Goal: Task Accomplishment & Management: Use online tool/utility

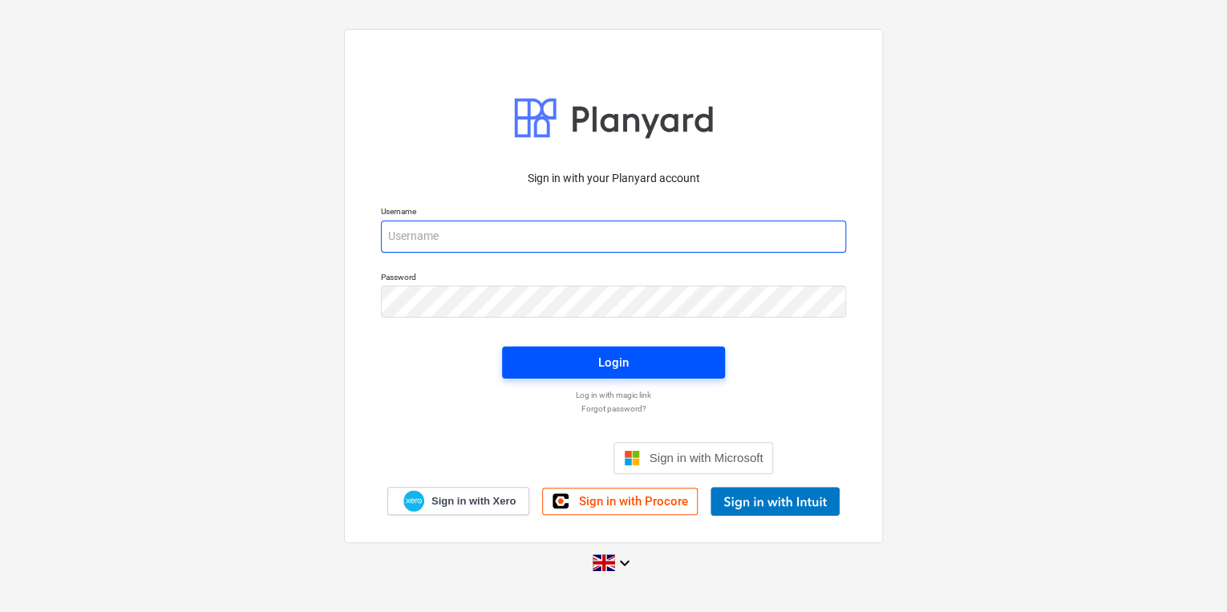
type input "[PERSON_NAME][EMAIL_ADDRESS][PERSON_NAME][DOMAIN_NAME]"
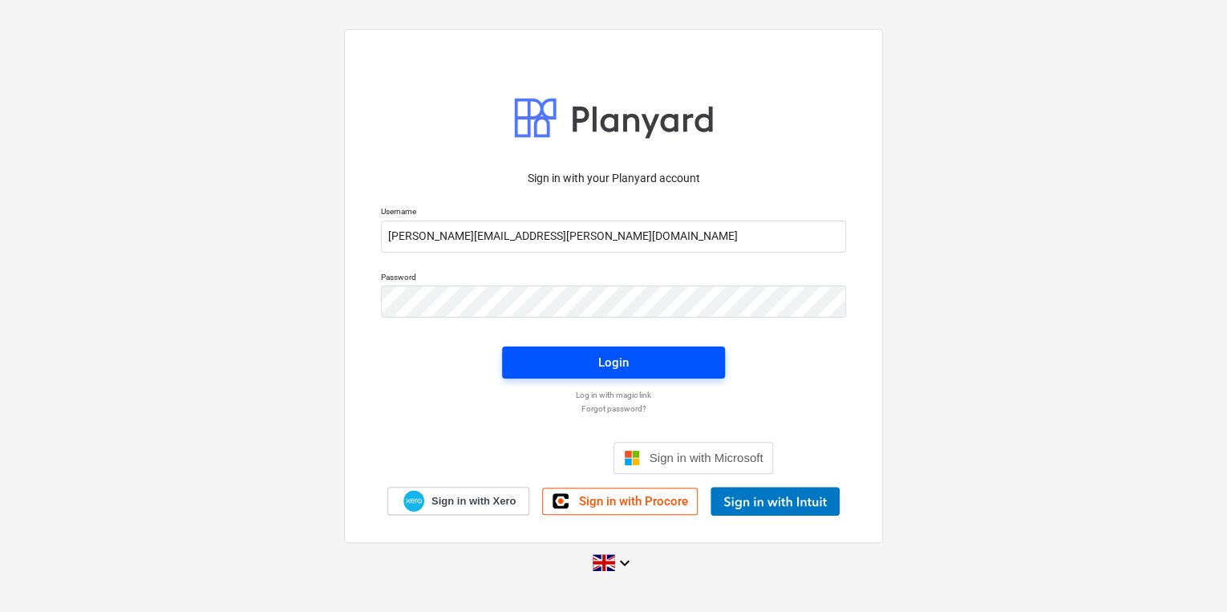
click at [623, 354] on div "Login" at bounding box center [613, 362] width 30 height 21
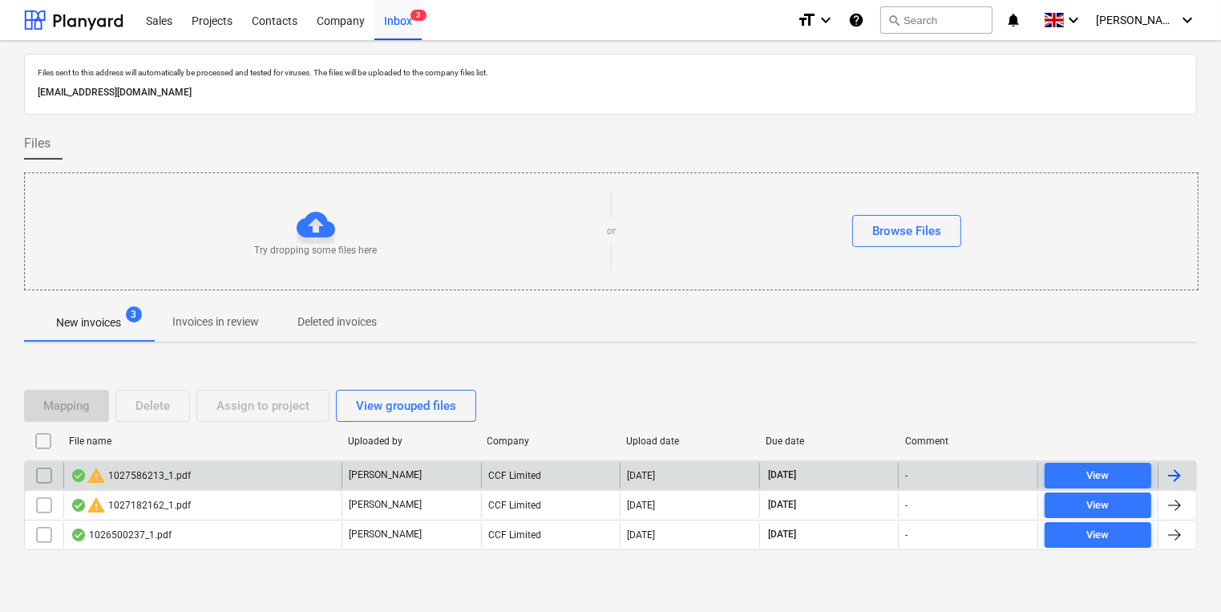
click at [258, 484] on div "warning 1027586213_1.pdf" at bounding box center [202, 476] width 278 height 26
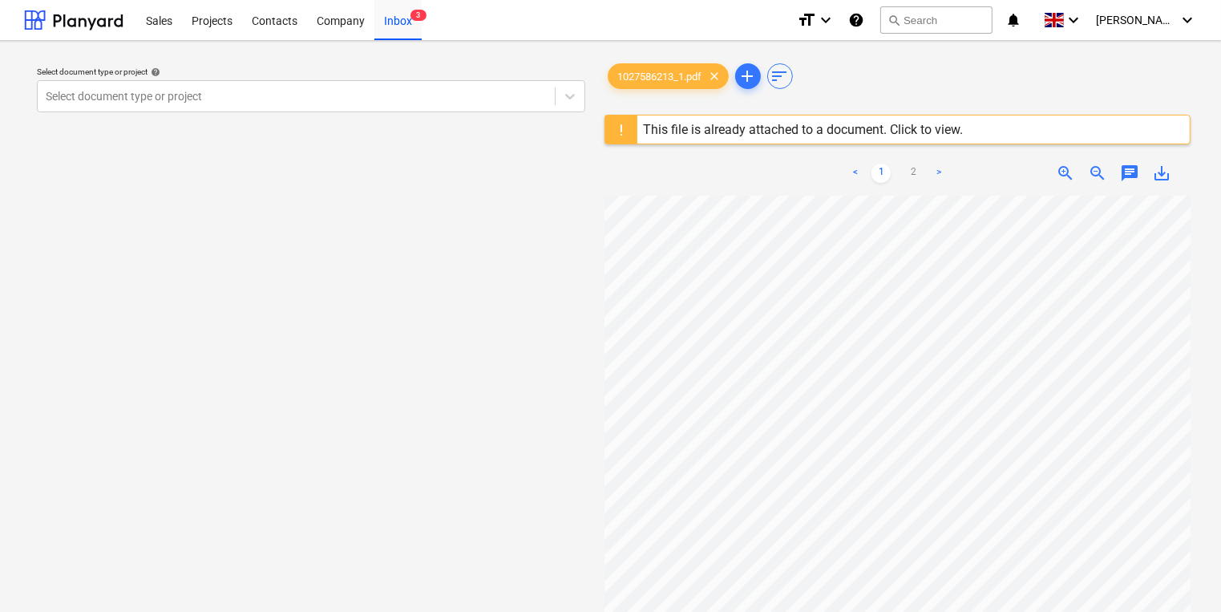
click at [814, 126] on div "This file is already attached to a document. Click to view." at bounding box center [804, 129] width 320 height 15
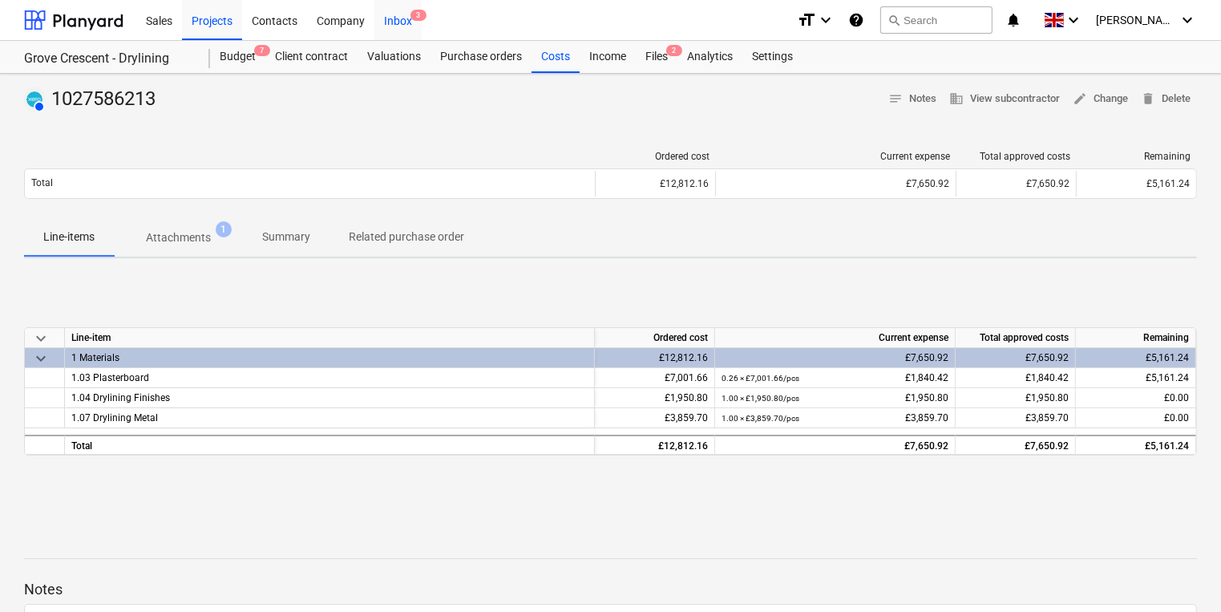
click at [393, 12] on div "Inbox 3" at bounding box center [398, 19] width 47 height 41
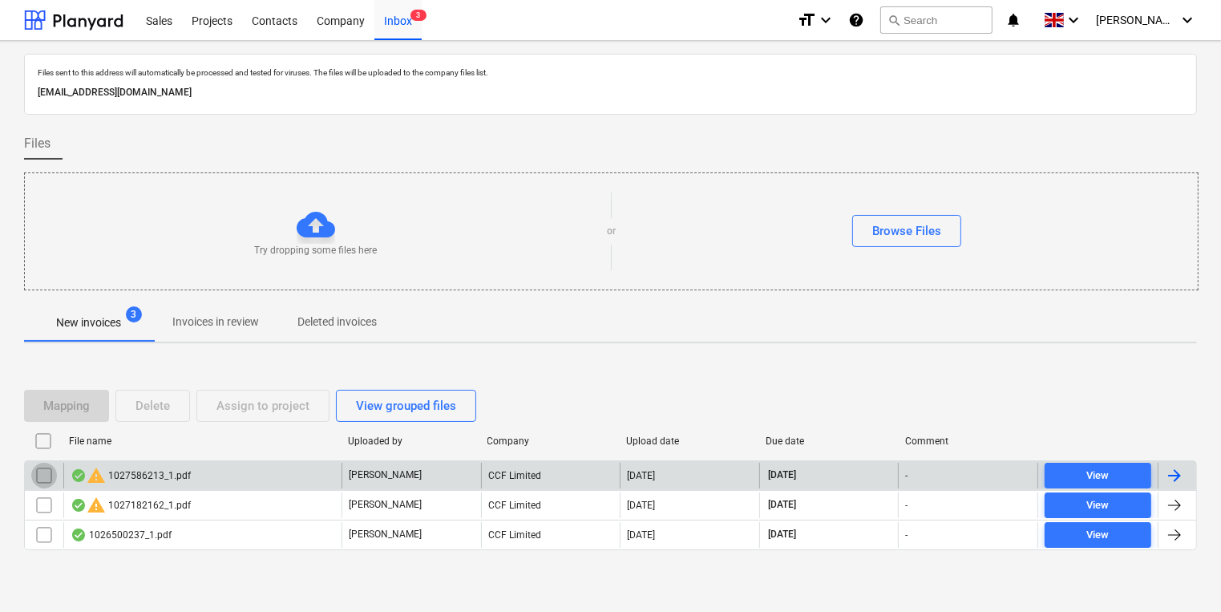
click at [45, 472] on input "checkbox" at bounding box center [44, 476] width 26 height 26
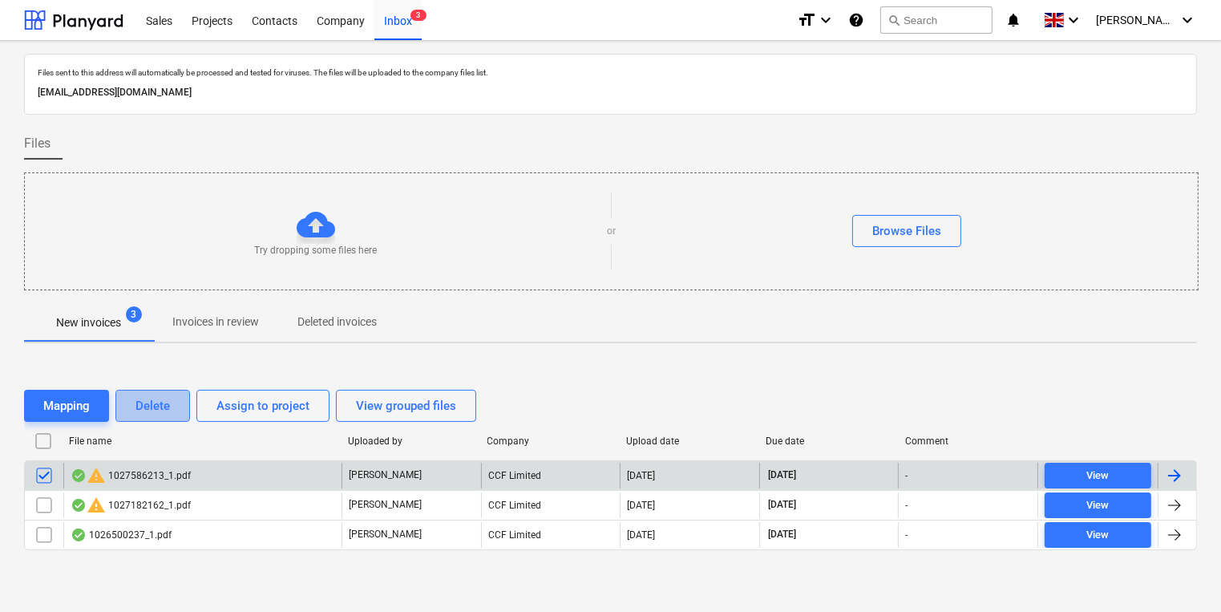
click at [151, 412] on div "Delete" at bounding box center [153, 405] width 34 height 21
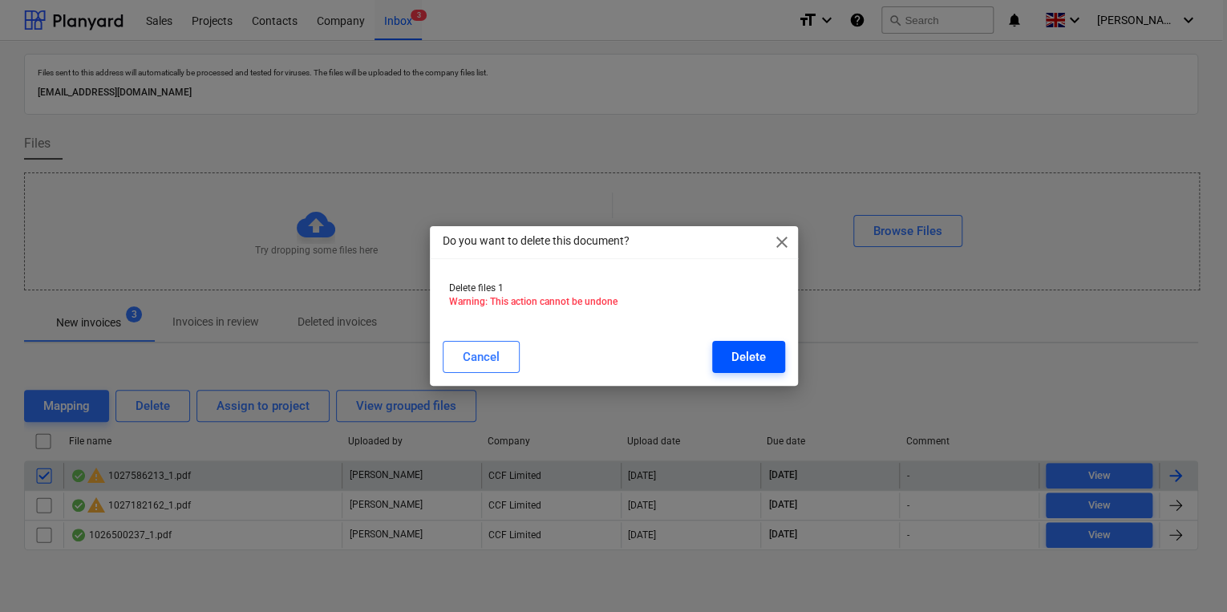
click at [720, 364] on button "Delete" at bounding box center [748, 357] width 73 height 32
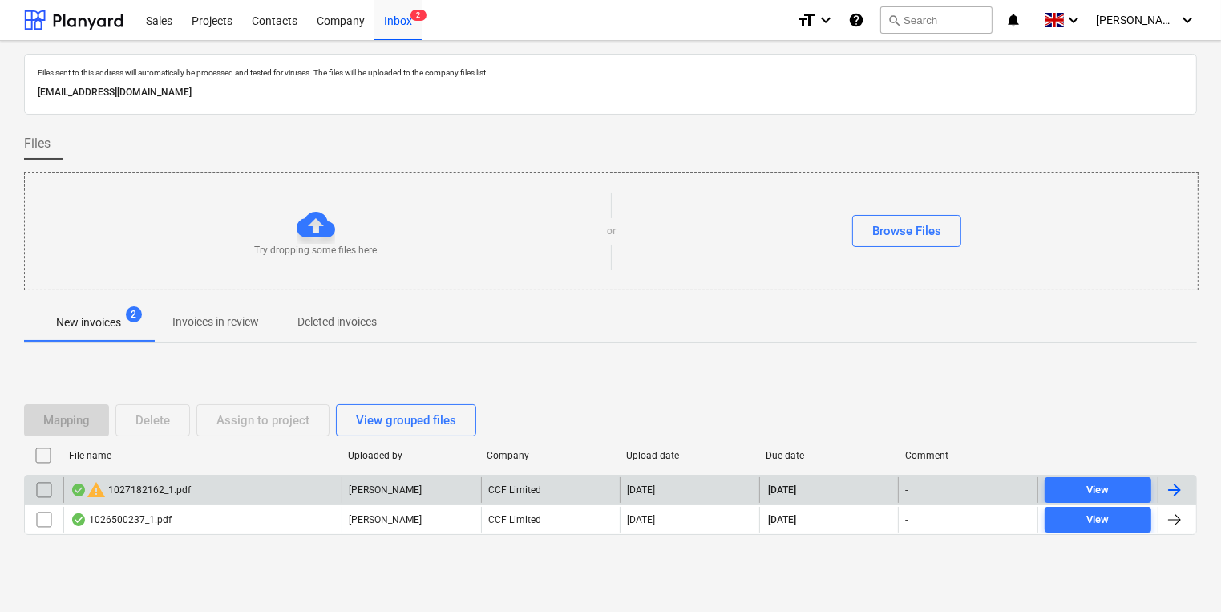
click at [594, 487] on div "CCF Limited" at bounding box center [551, 490] width 140 height 26
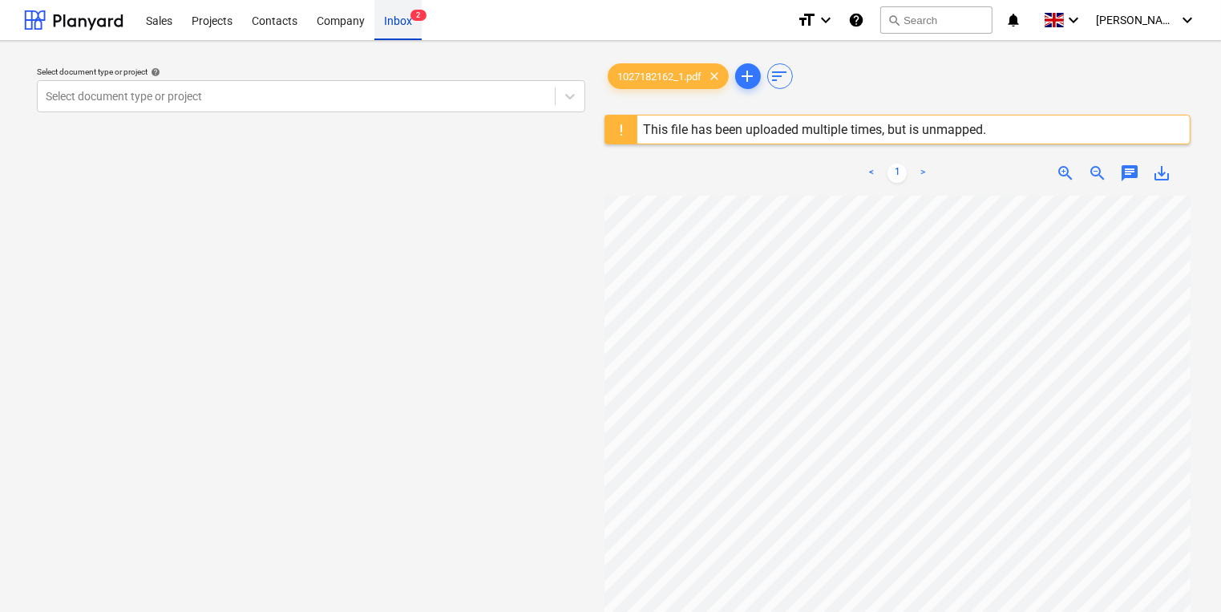
click at [397, 28] on div "Inbox 2" at bounding box center [398, 19] width 47 height 41
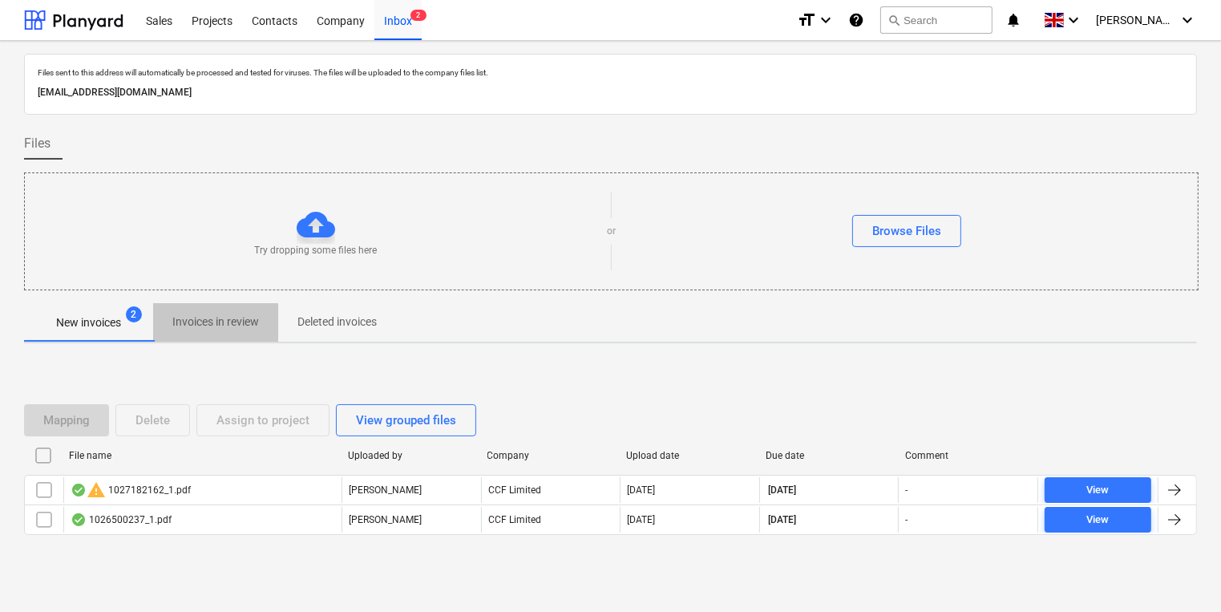
click at [194, 303] on button "Invoices in review" at bounding box center [215, 322] width 125 height 38
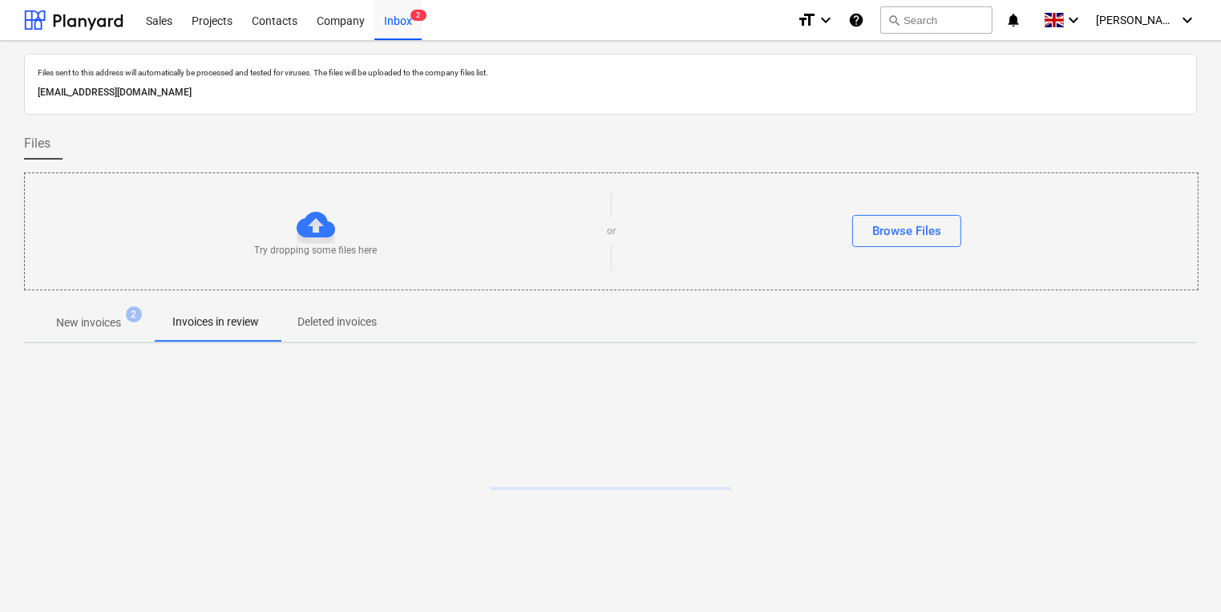
click at [200, 314] on p "Invoices in review" at bounding box center [215, 322] width 87 height 17
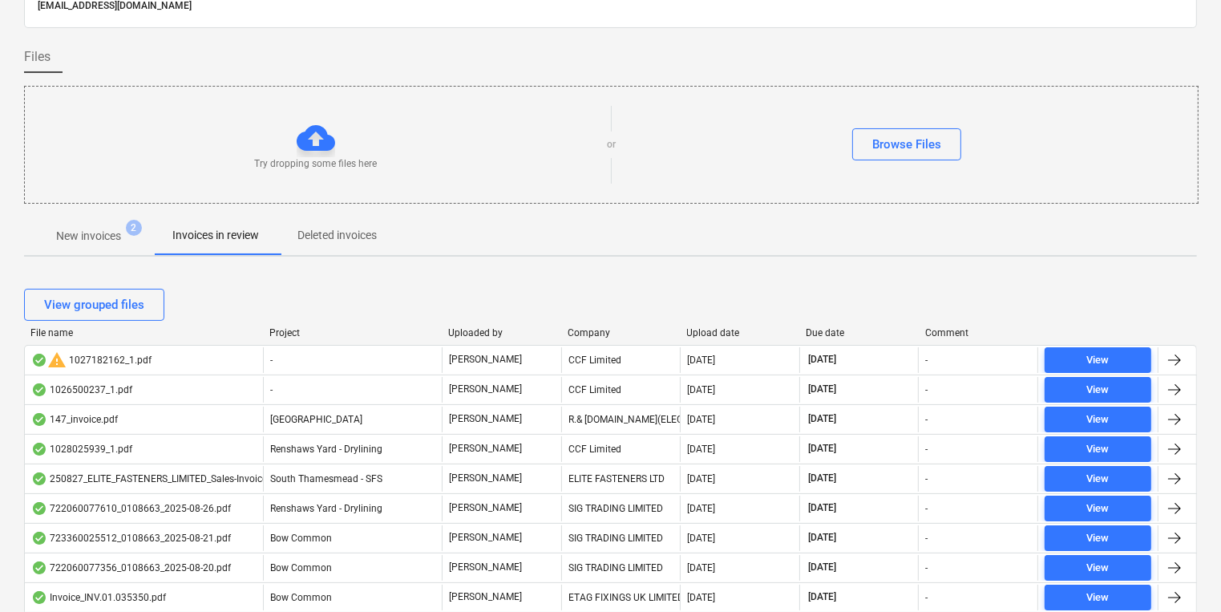
scroll to position [192, 0]
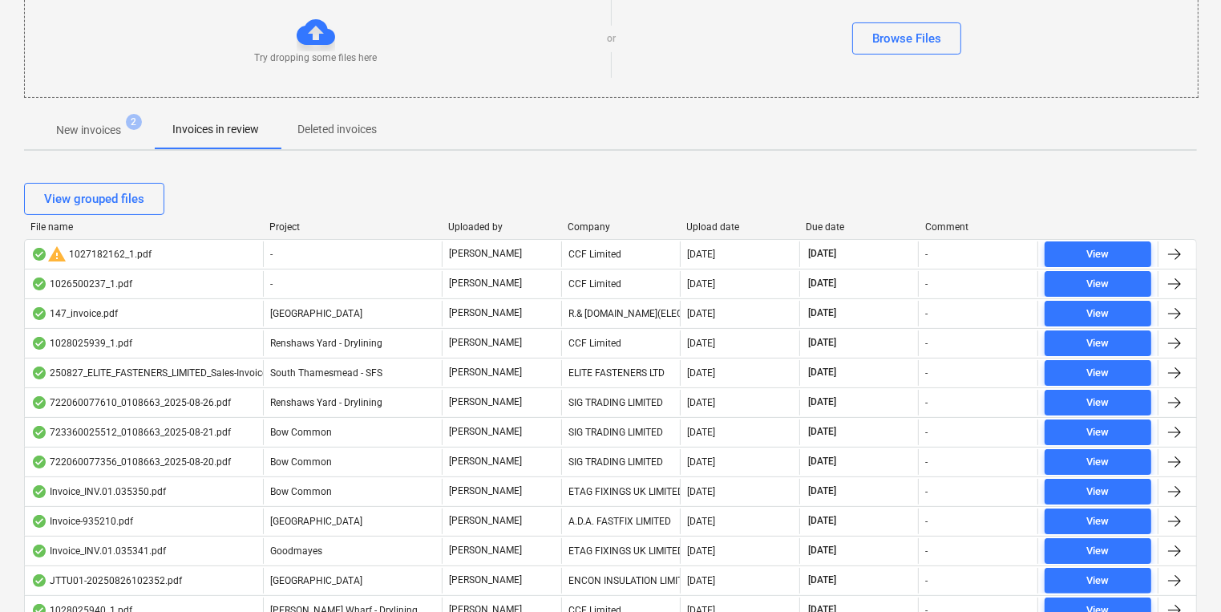
click at [596, 231] on div "Company" at bounding box center [621, 226] width 107 height 11
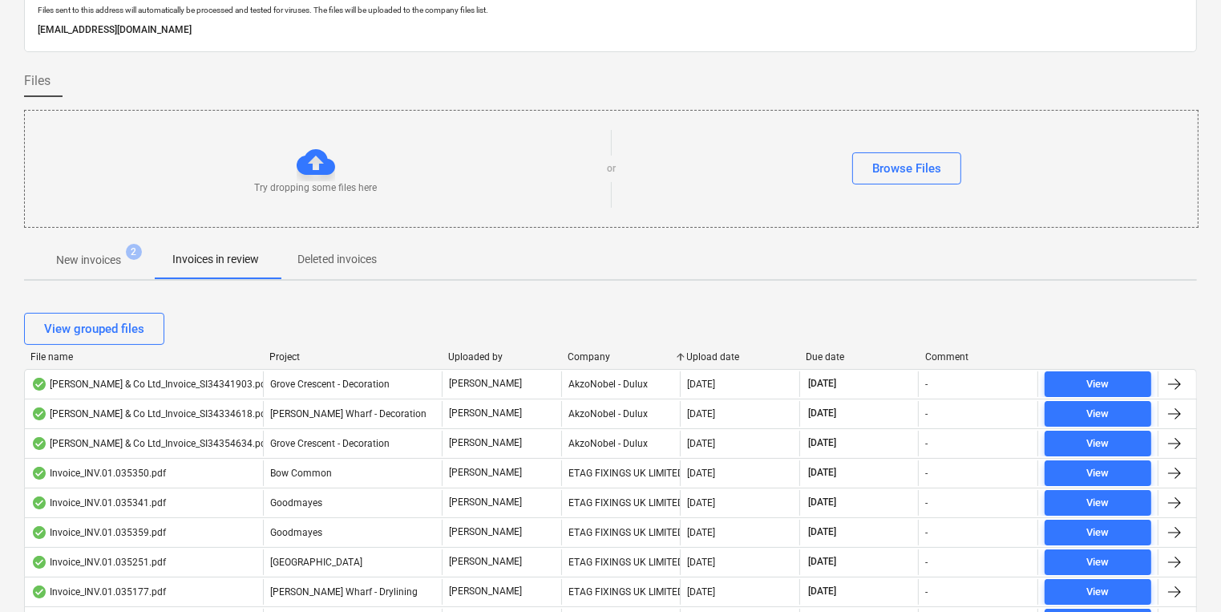
scroll to position [0, 0]
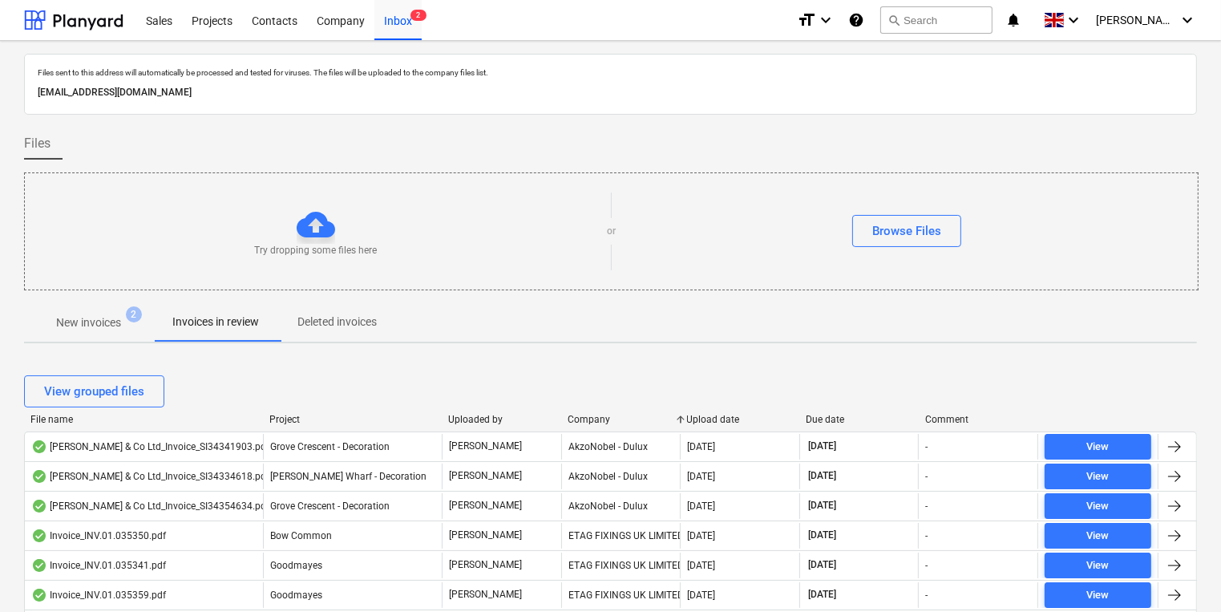
click at [119, 325] on p "New invoices" at bounding box center [88, 322] width 65 height 17
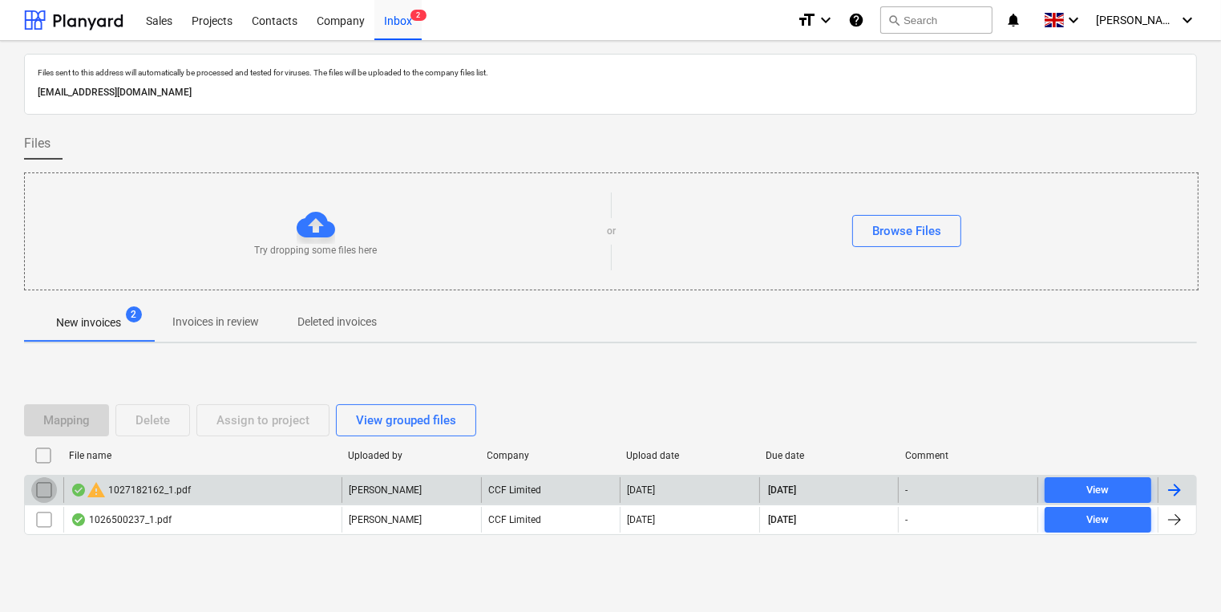
click at [42, 500] on input "checkbox" at bounding box center [44, 490] width 26 height 26
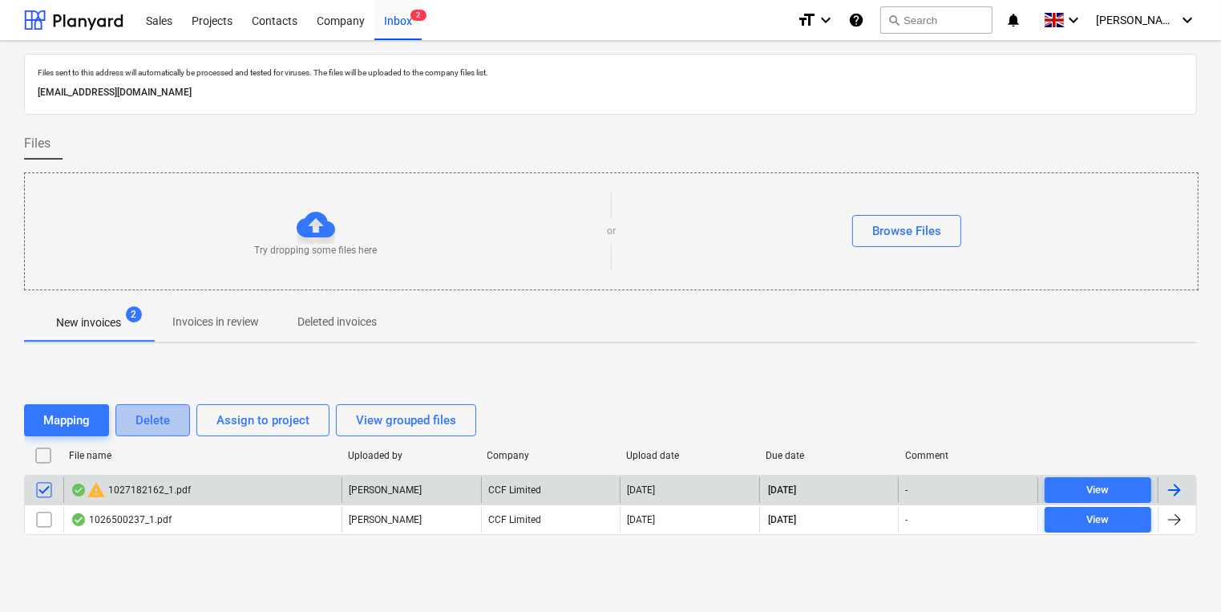
click at [148, 419] on div "Delete" at bounding box center [153, 420] width 34 height 21
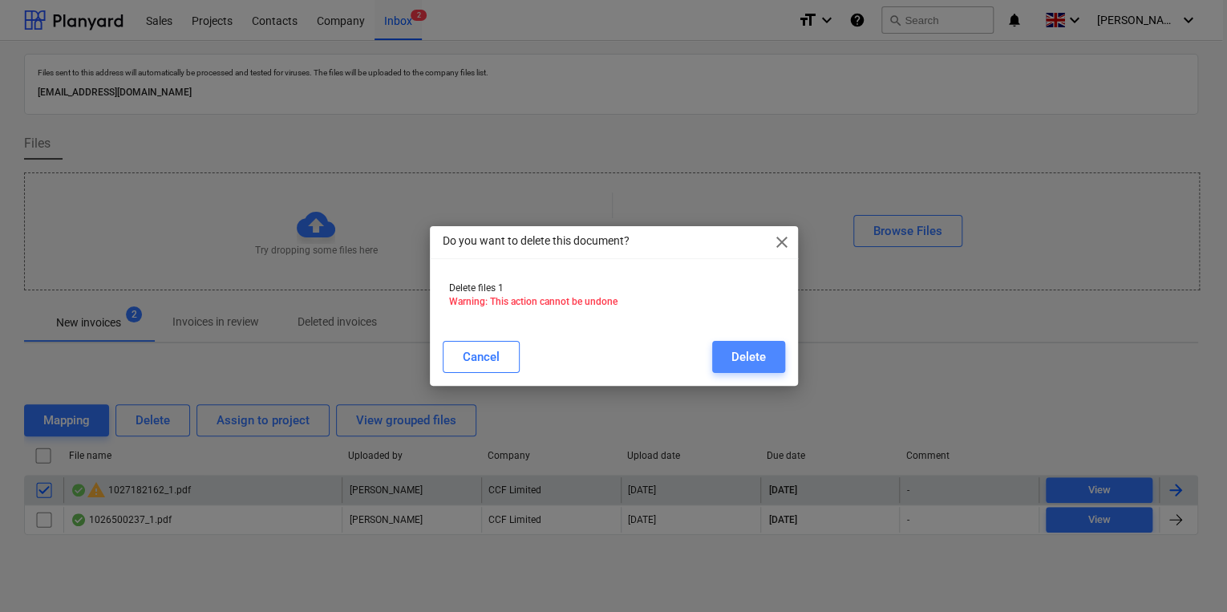
click at [740, 365] on div "Delete" at bounding box center [748, 356] width 34 height 21
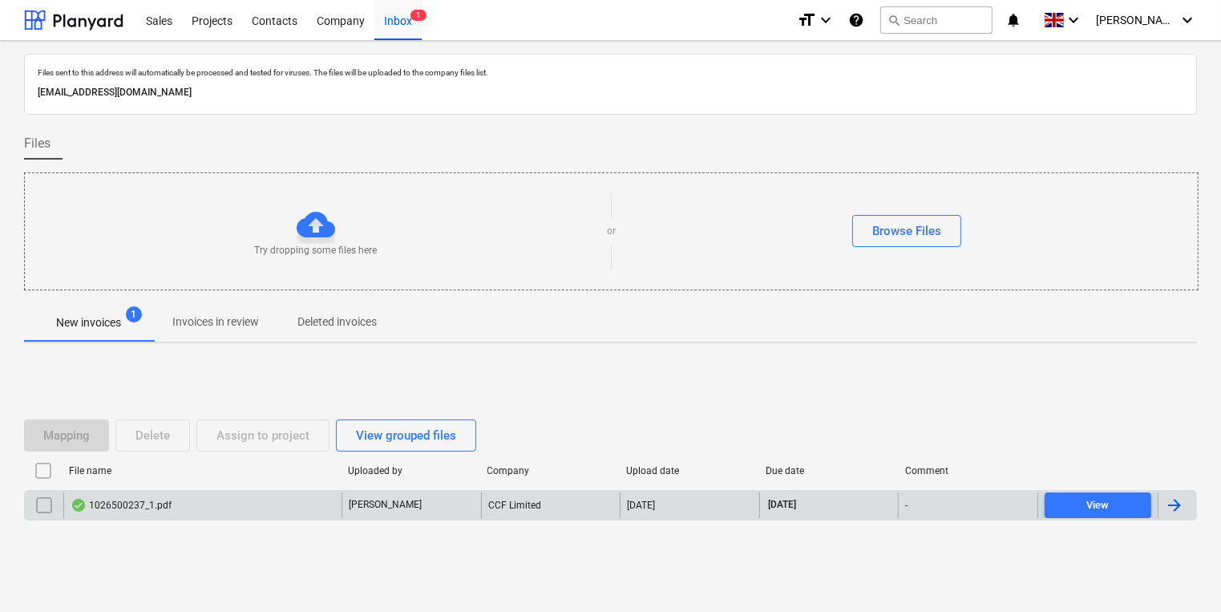
click at [252, 512] on div "1026500237_1.pdf" at bounding box center [202, 505] width 278 height 26
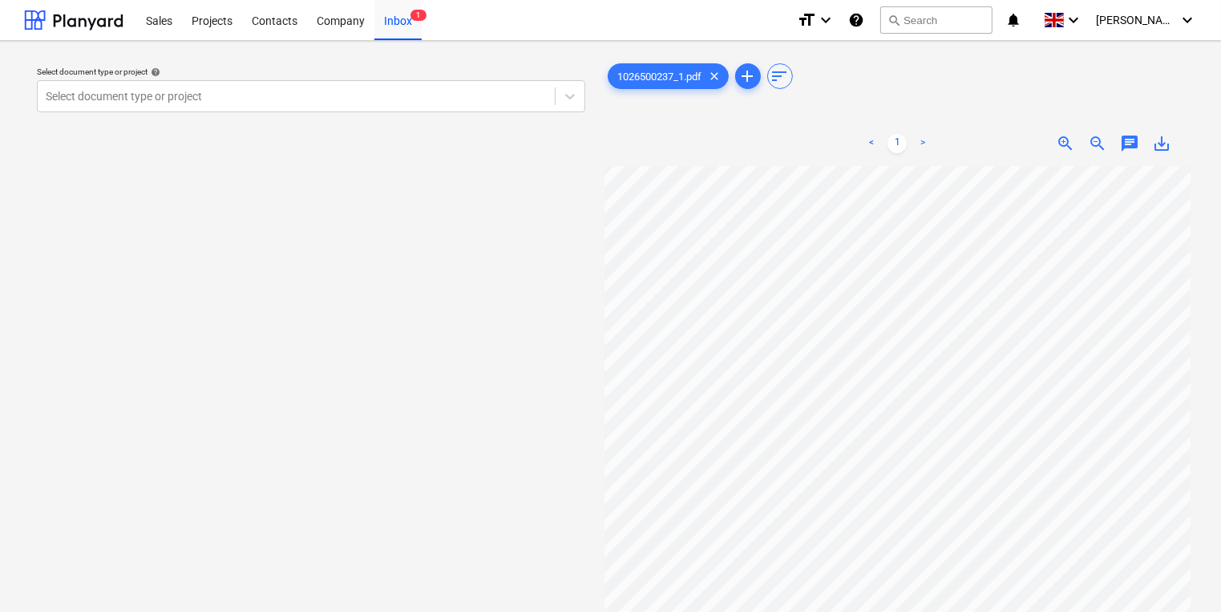
scroll to position [0, 14]
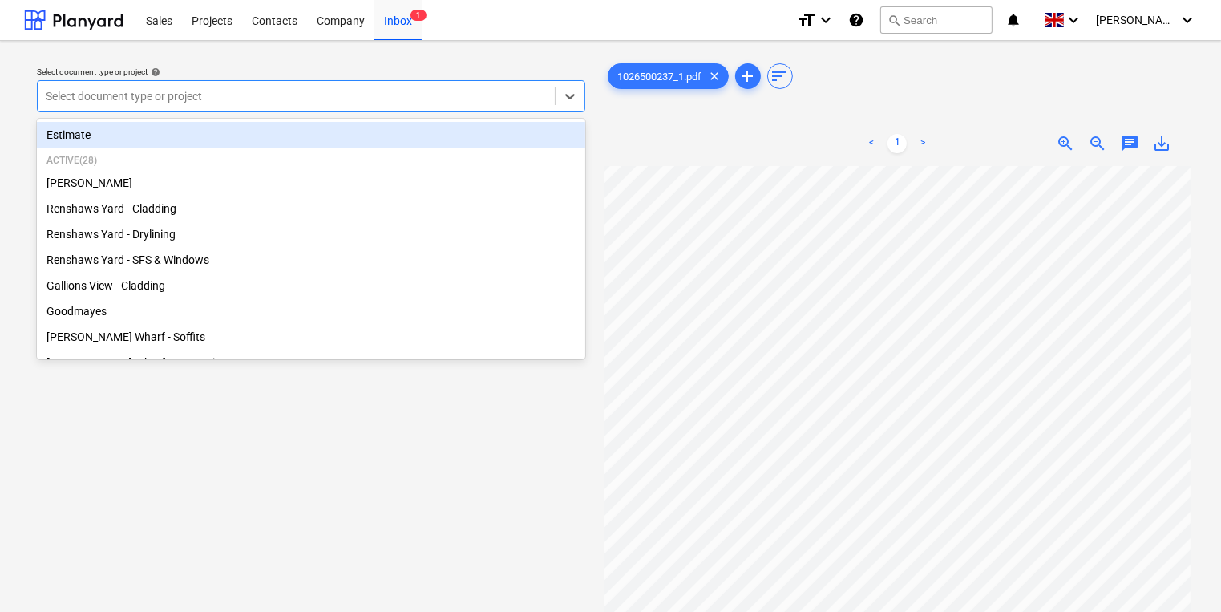
click at [428, 106] on div "Select document type or project" at bounding box center [296, 96] width 517 height 22
click at [428, 105] on div "Select document type or project" at bounding box center [296, 96] width 517 height 22
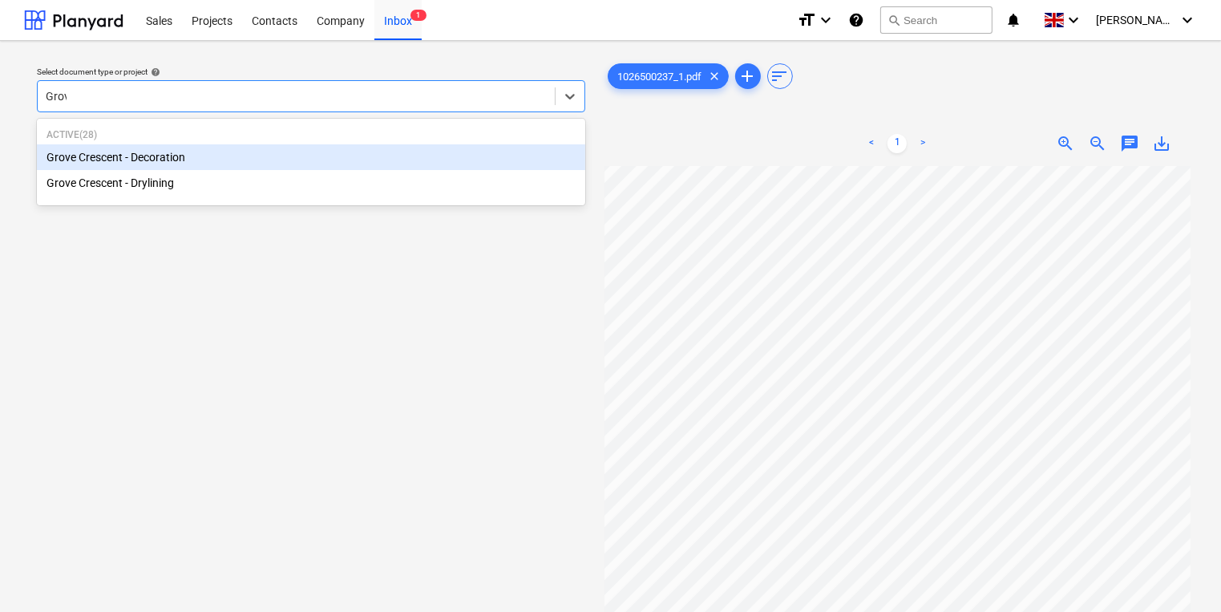
type input "Grove"
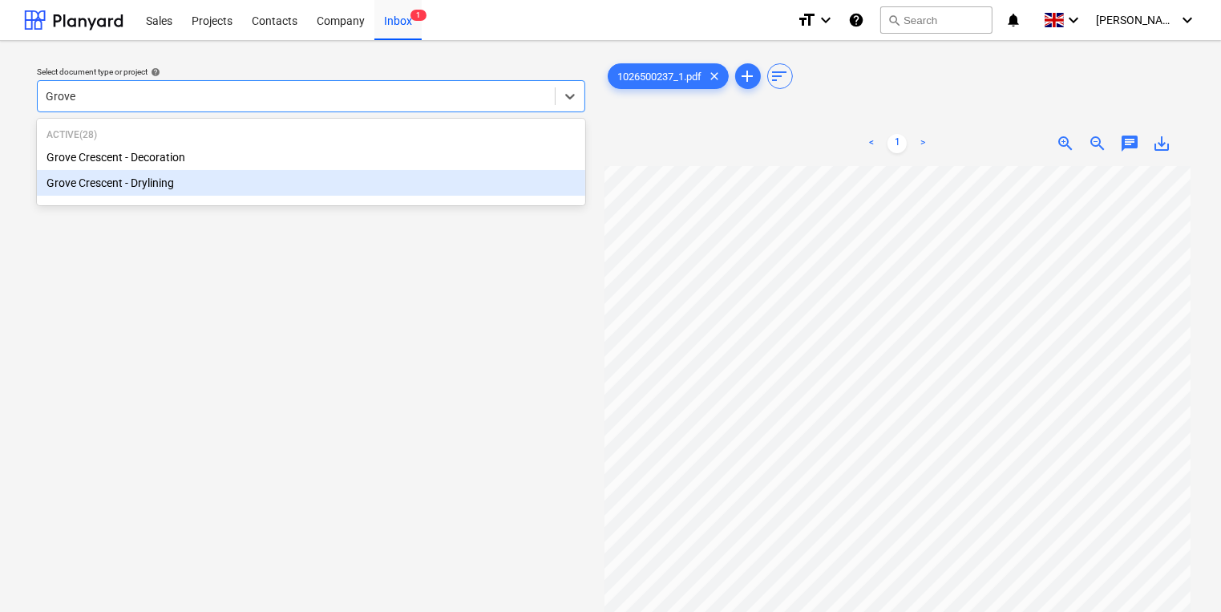
click at [446, 179] on div "Grove Crescent - Drylining" at bounding box center [311, 183] width 549 height 26
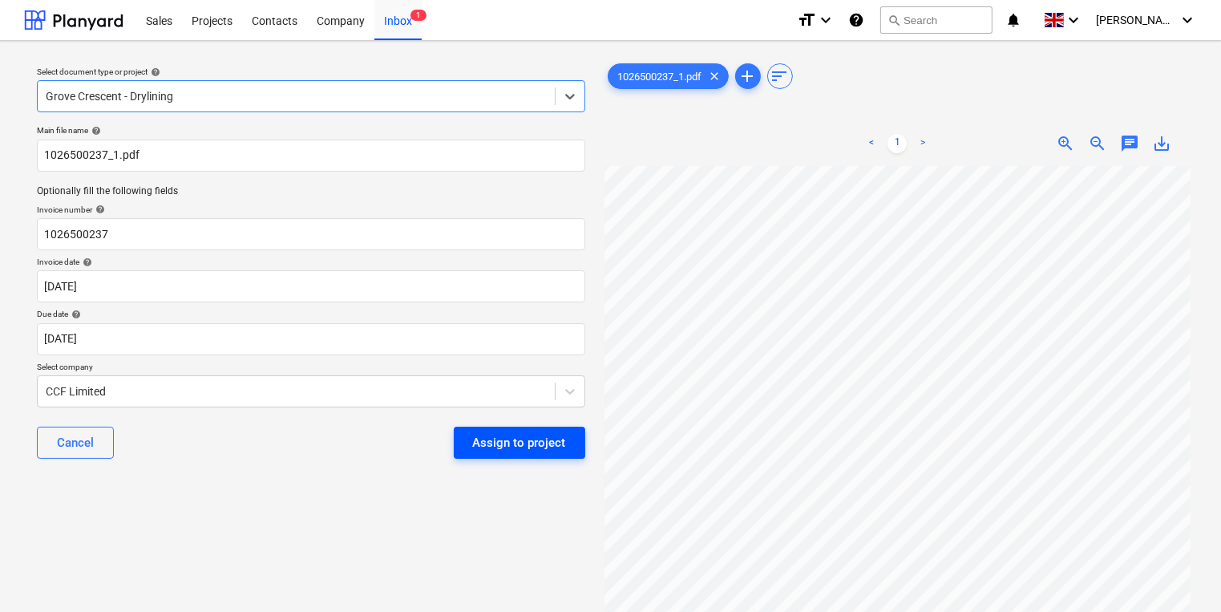
click at [513, 453] on button "Assign to project" at bounding box center [520, 443] width 132 height 32
